Goal: Task Accomplishment & Management: Manage account settings

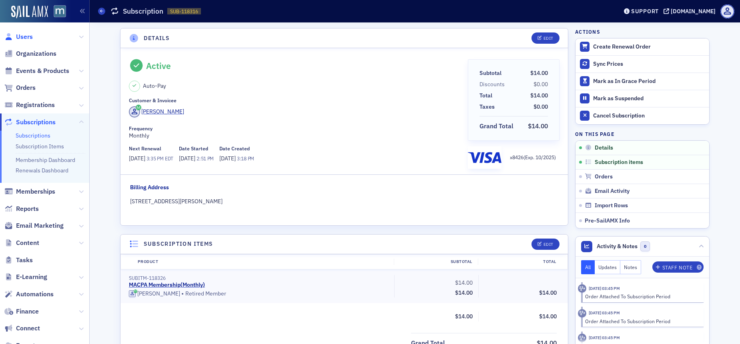
click at [29, 35] on span "Users" at bounding box center [24, 36] width 17 height 9
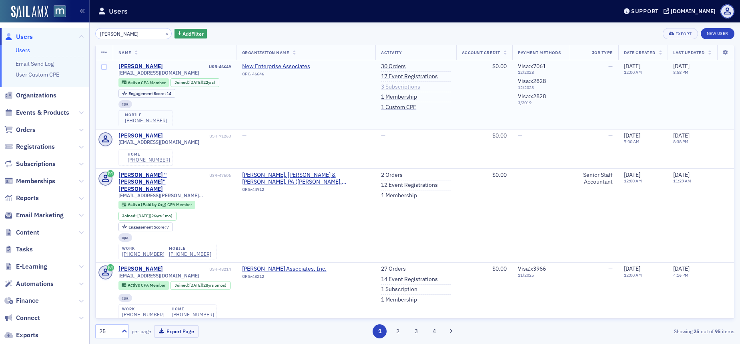
type input "[PERSON_NAME]"
click at [381, 87] on link "3 Subscriptions" at bounding box center [400, 86] width 39 height 7
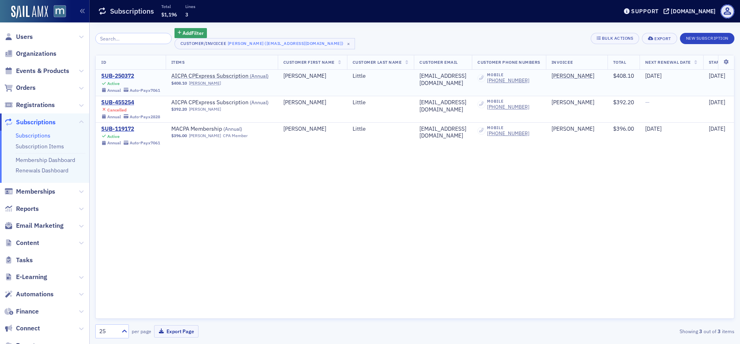
click at [125, 74] on div "SUB-250372" at bounding box center [130, 75] width 59 height 7
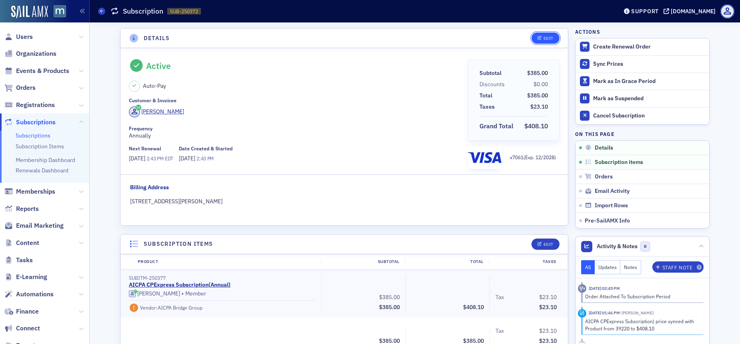
click at [539, 37] on icon "button" at bounding box center [540, 38] width 5 height 4
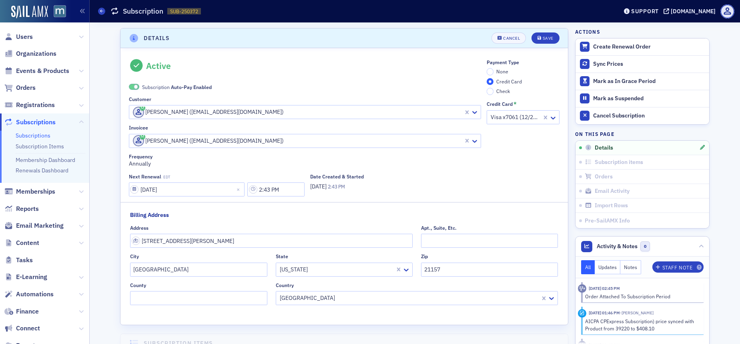
scroll to position [2, 0]
click at [134, 84] on span at bounding box center [136, 85] width 4 height 4
click at [487, 68] on input "None" at bounding box center [490, 69] width 7 height 7
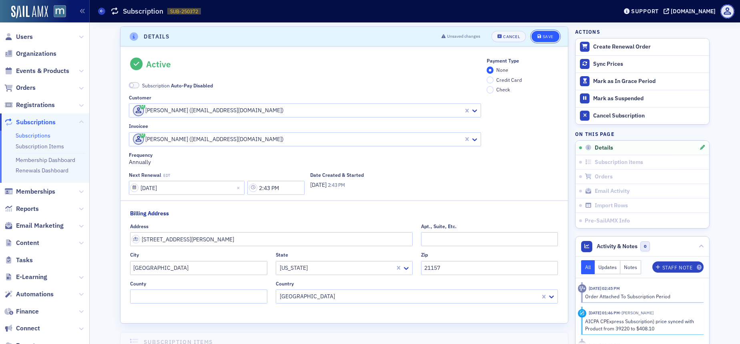
click at [543, 41] on button "Save" at bounding box center [546, 36] width 28 height 11
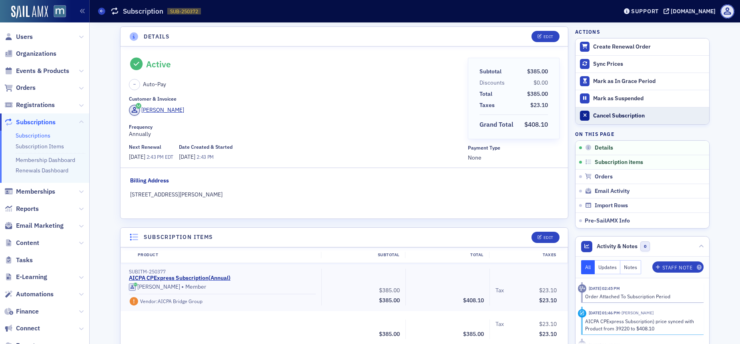
click at [609, 115] on div "Cancel Subscription" at bounding box center [650, 115] width 112 height 7
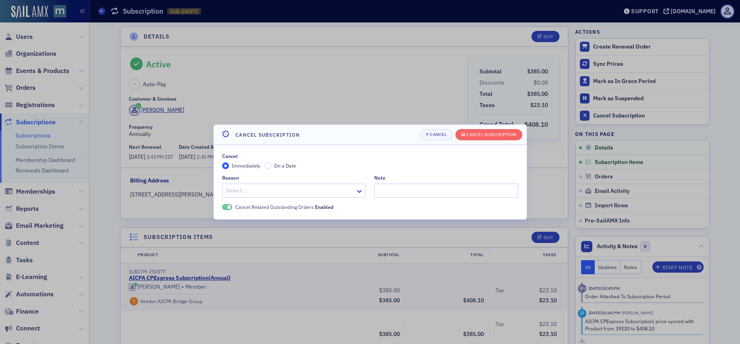
click at [336, 190] on div at bounding box center [290, 190] width 130 height 10
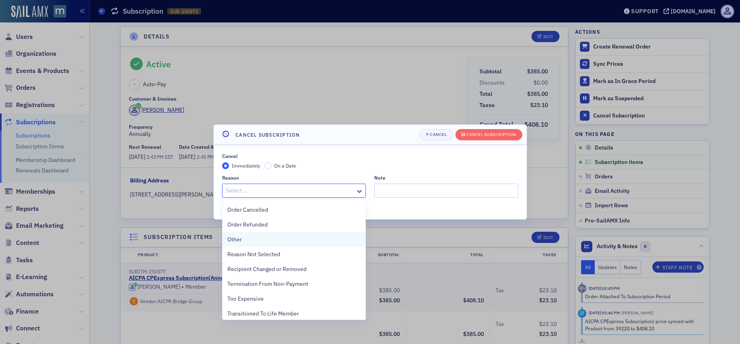
scroll to position [179, 0]
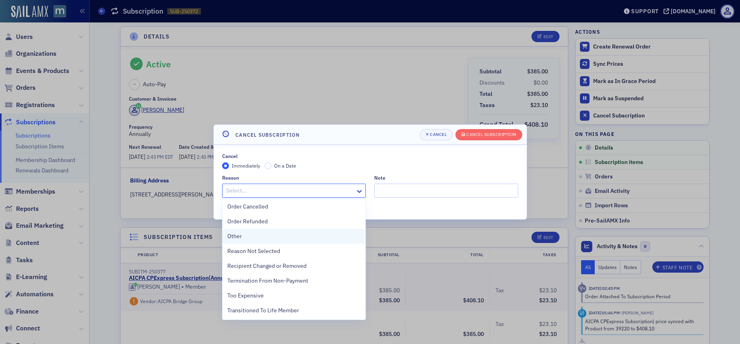
click at [248, 233] on div "Other" at bounding box center [294, 236] width 134 height 8
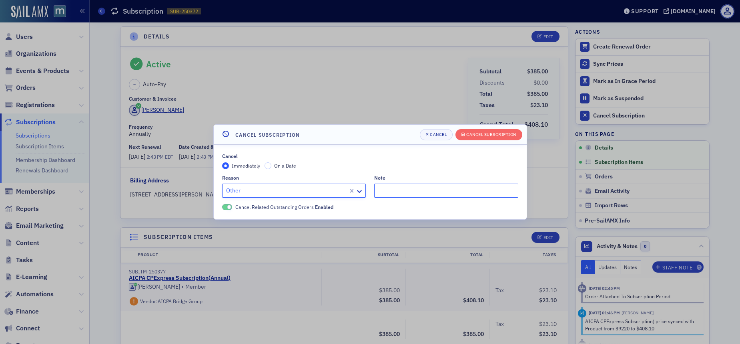
click at [382, 195] on input "Note" at bounding box center [446, 190] width 144 height 14
paste input "I need to cancel my upcoming subscription for the AICPA CPExpress Subscription …"
type input ""I need to cancel my upcoming subscription for the AICPA CPExpress Subscription…"
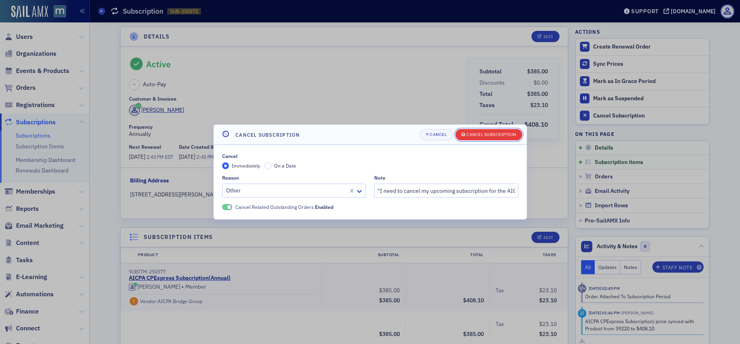
click at [478, 138] on button "Cancel Subscription" at bounding box center [489, 134] width 67 height 11
